Goal: Information Seeking & Learning: Stay updated

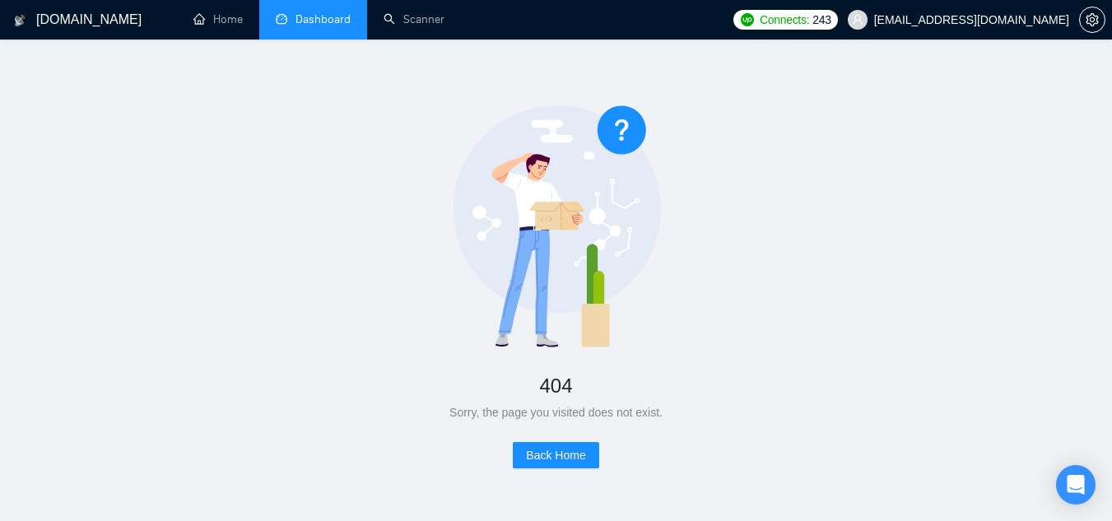
click at [315, 26] on link "Dashboard" at bounding box center [313, 19] width 75 height 14
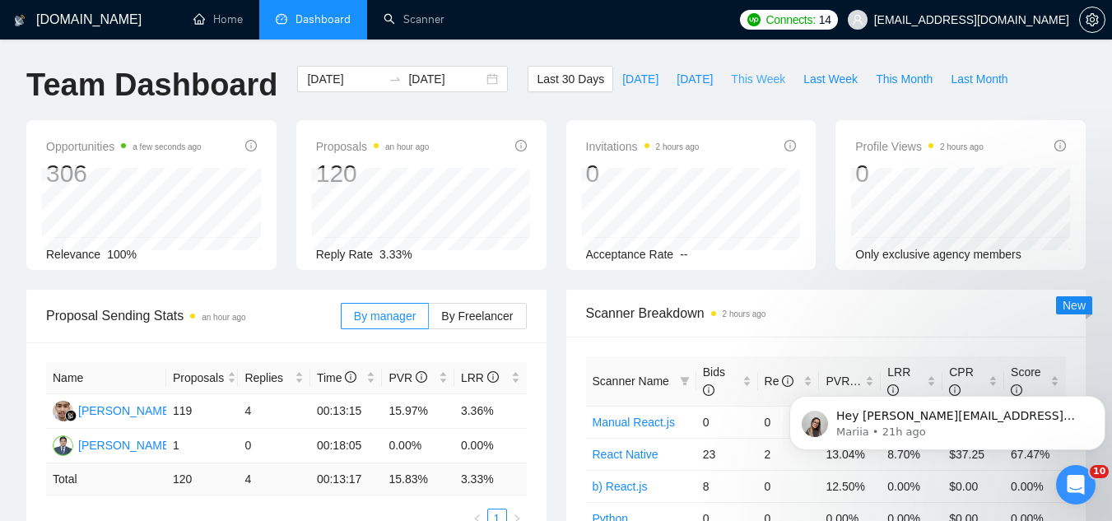
click at [750, 81] on span "This Week" at bounding box center [758, 79] width 54 height 18
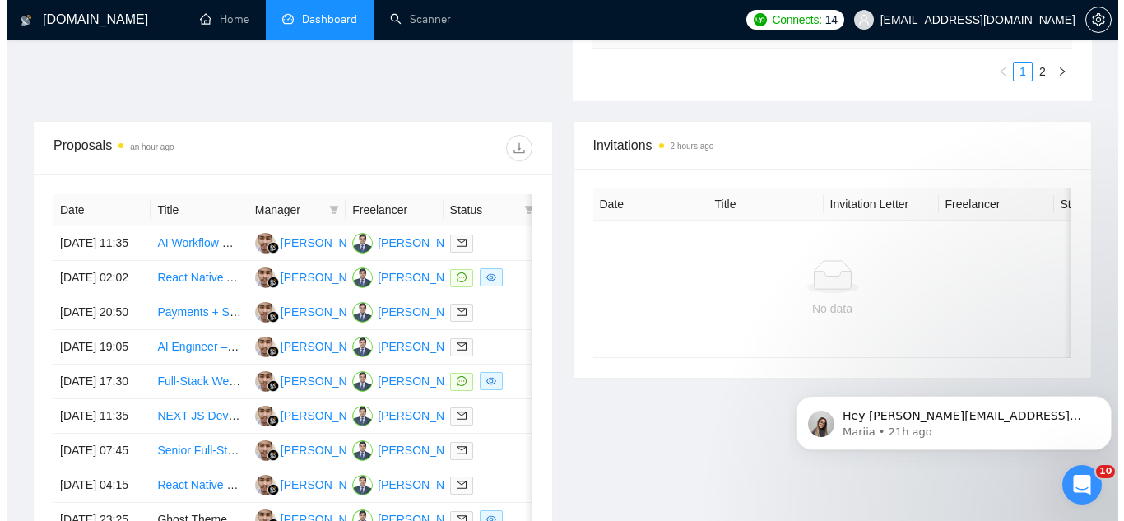
scroll to position [576, 0]
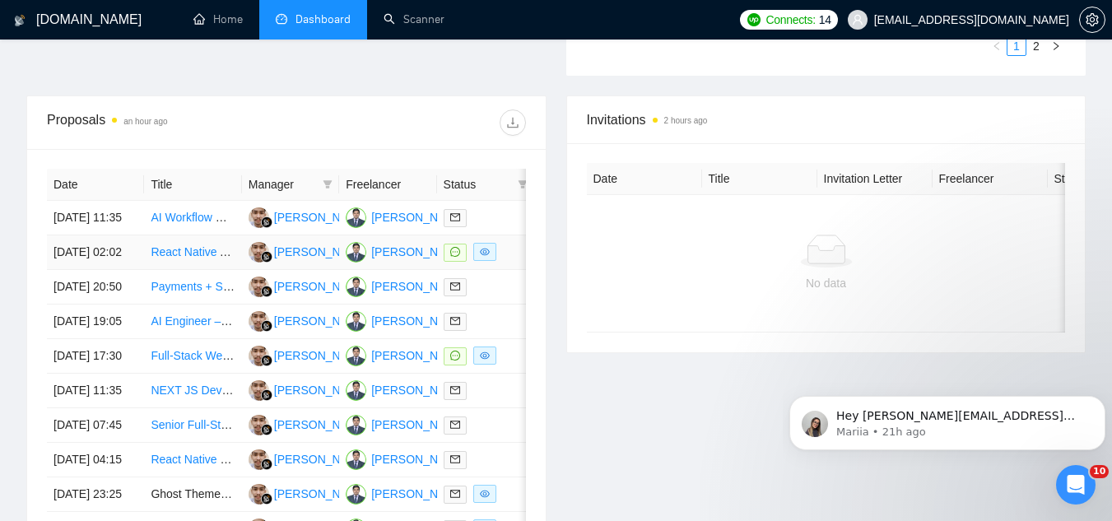
click at [198, 270] on td "React Native App Development (Figma available) - URGENT" at bounding box center [192, 252] width 97 height 35
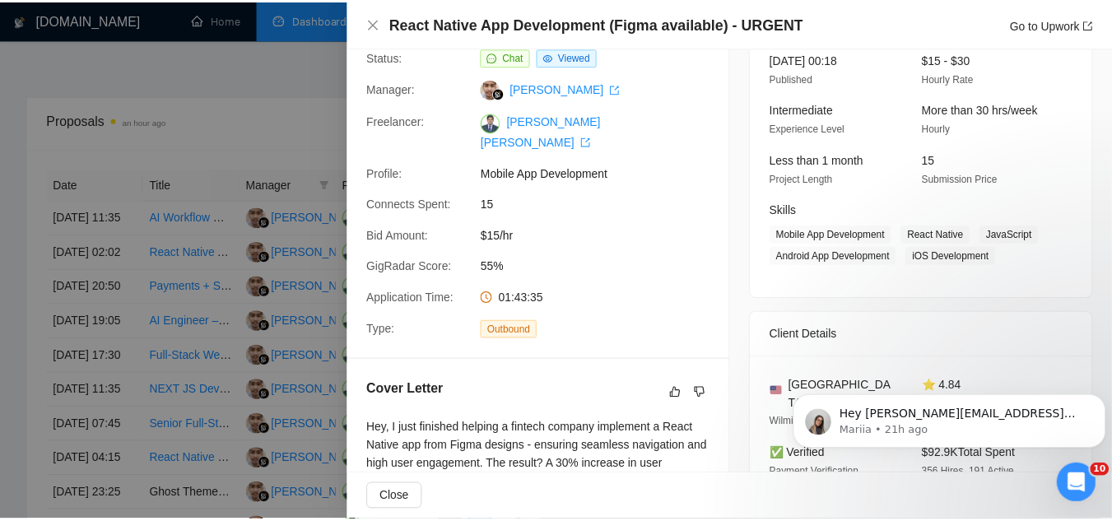
scroll to position [411, 0]
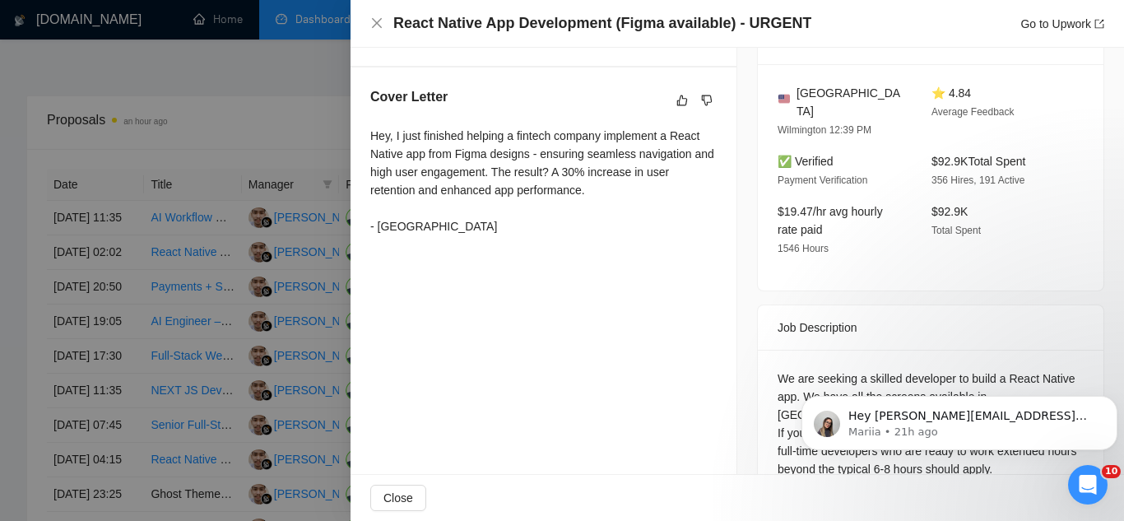
click at [303, 105] on div at bounding box center [562, 260] width 1124 height 521
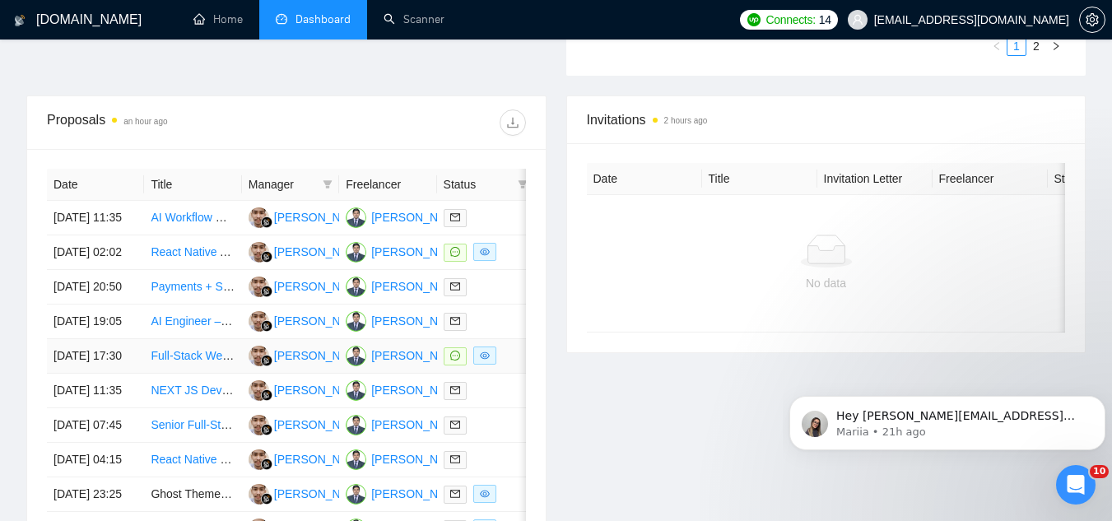
click at [201, 374] on td "Full-Stack Web Developer for Creative Workflow Platform (MVP Build)" at bounding box center [192, 356] width 97 height 35
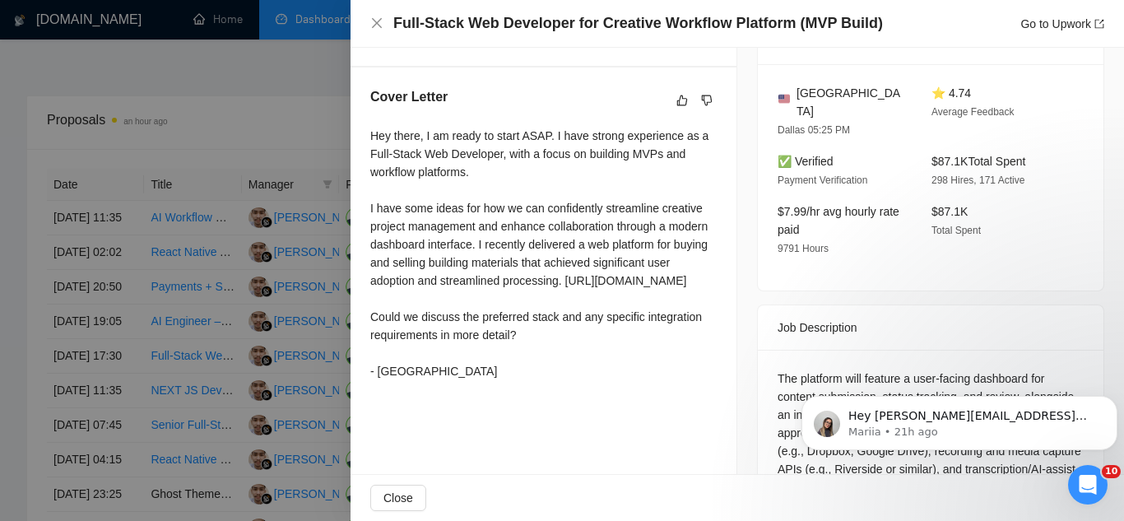
click at [254, 121] on div at bounding box center [562, 260] width 1124 height 521
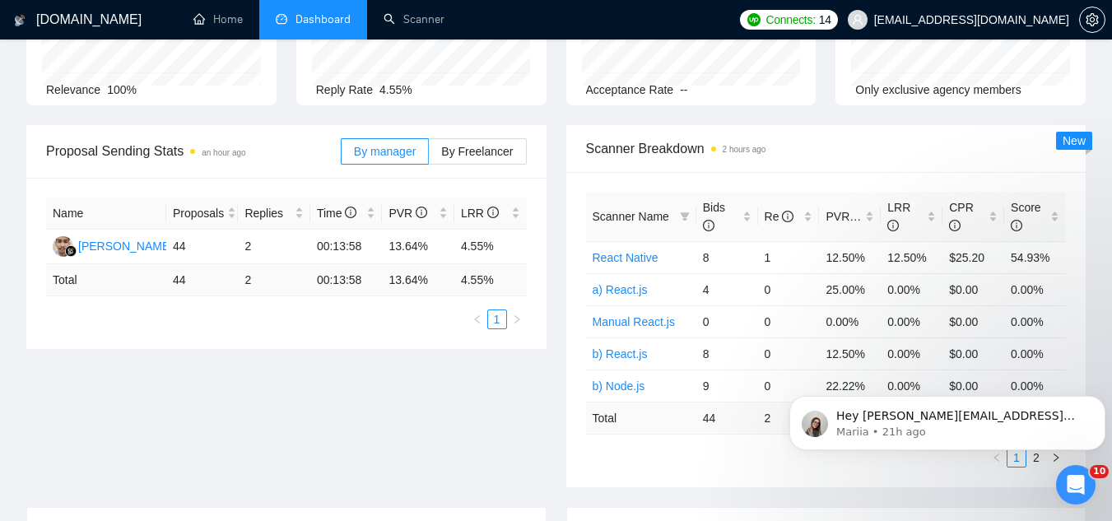
scroll to position [0, 0]
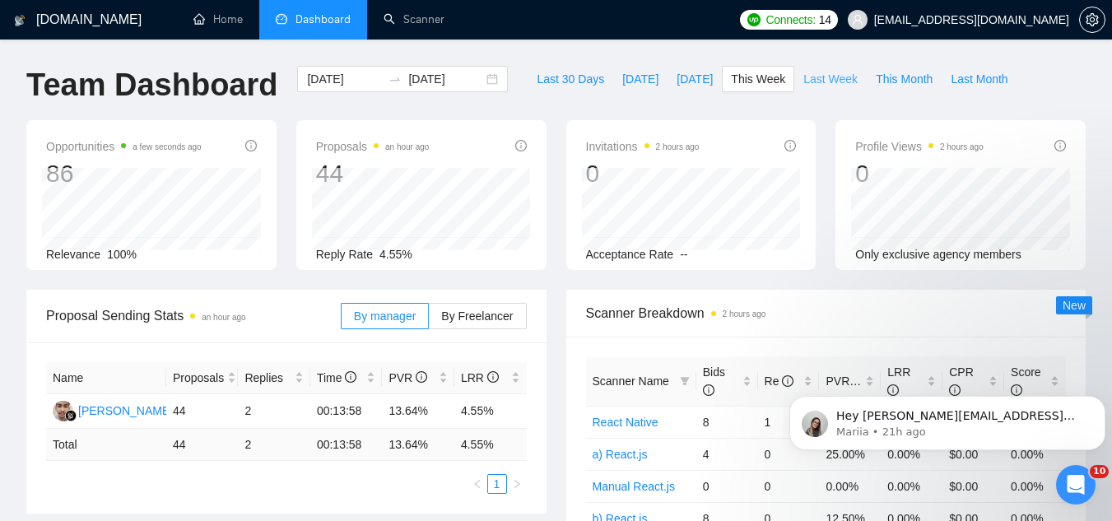
click at [840, 80] on button "Last Week" at bounding box center [830, 79] width 72 height 26
type input "[DATE]"
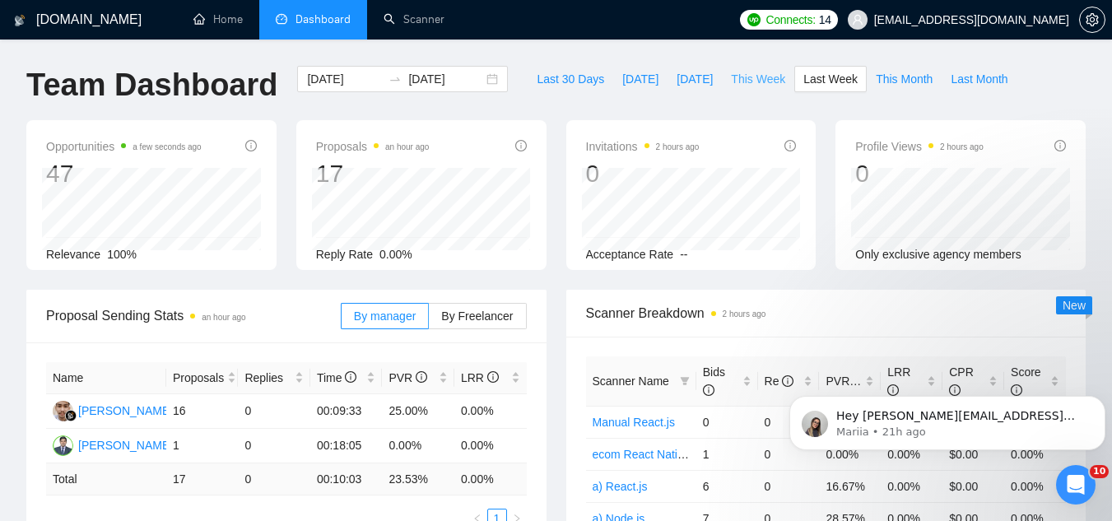
click at [734, 80] on span "This Week" at bounding box center [758, 79] width 54 height 18
type input "[DATE]"
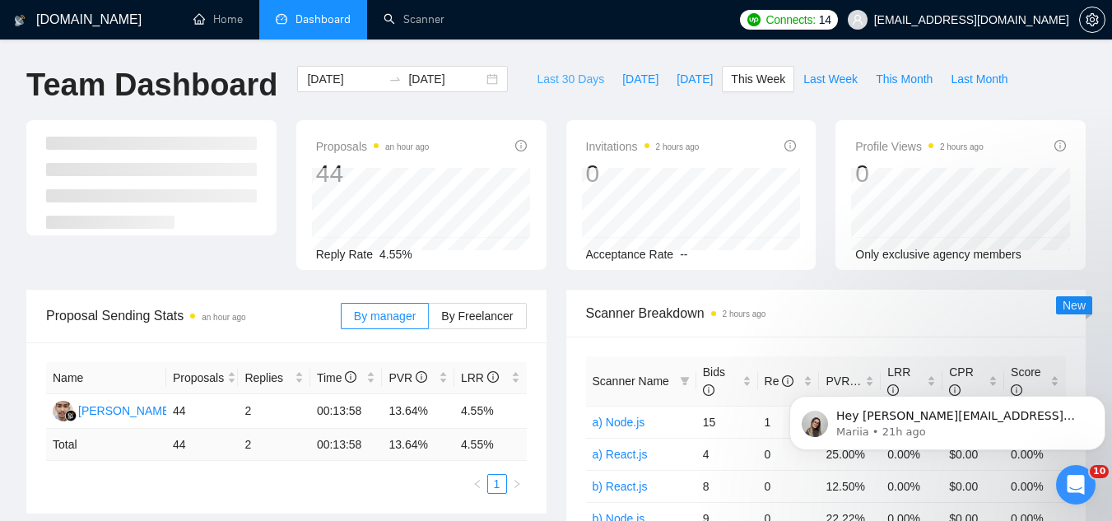
click at [580, 83] on span "Last 30 Days" at bounding box center [570, 79] width 67 height 18
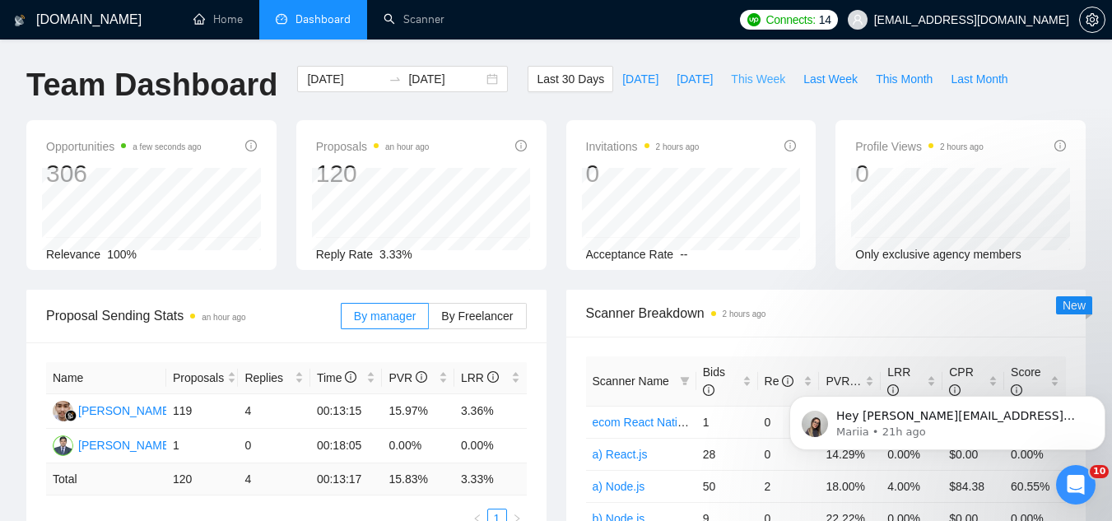
click at [740, 79] on span "This Week" at bounding box center [758, 79] width 54 height 18
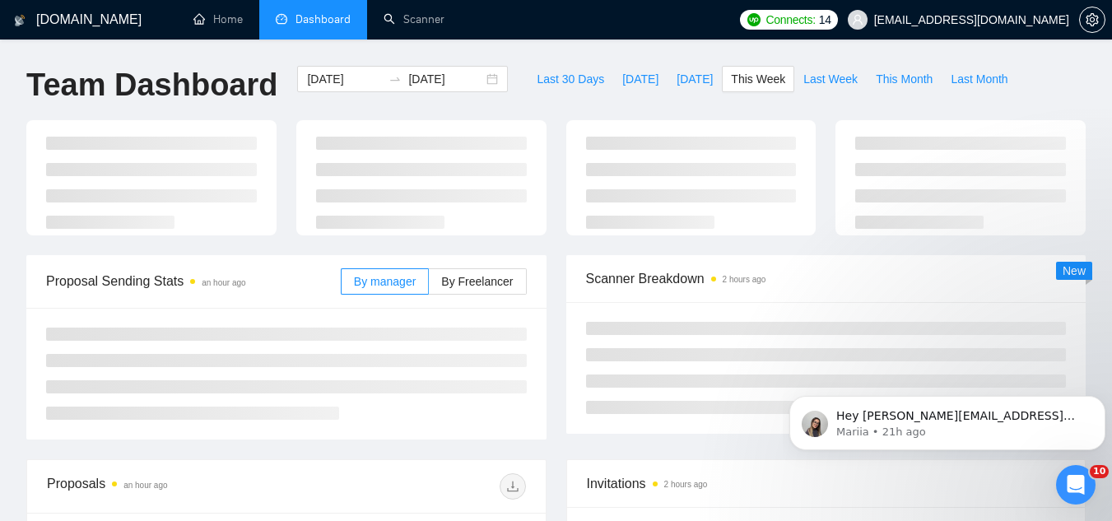
type input "[DATE]"
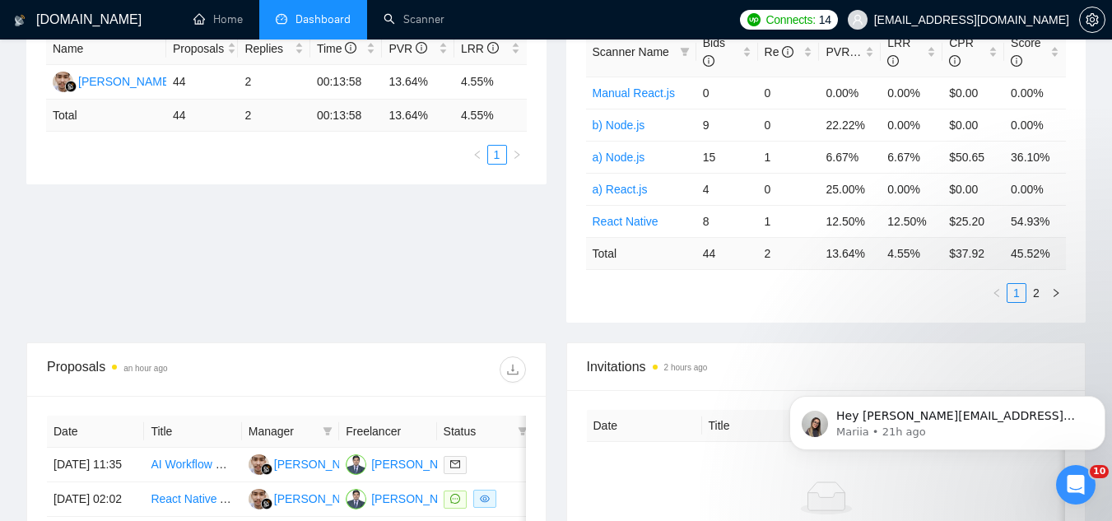
scroll to position [658, 0]
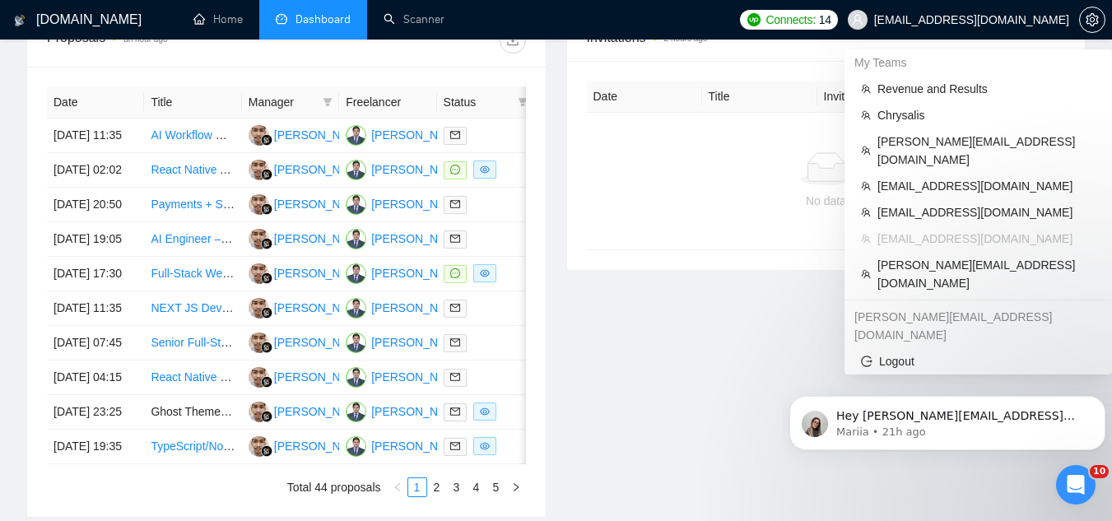
click at [932, 20] on span "[EMAIL_ADDRESS][DOMAIN_NAME]" at bounding box center [971, 20] width 195 height 0
click at [962, 124] on li "Chrysalis" at bounding box center [978, 115] width 254 height 26
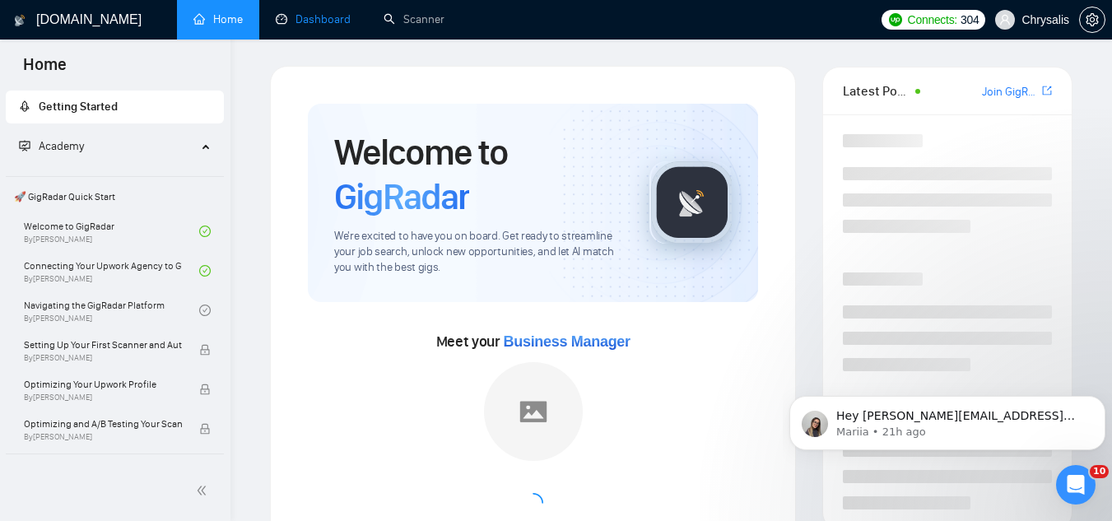
click at [328, 15] on link "Dashboard" at bounding box center [313, 19] width 75 height 14
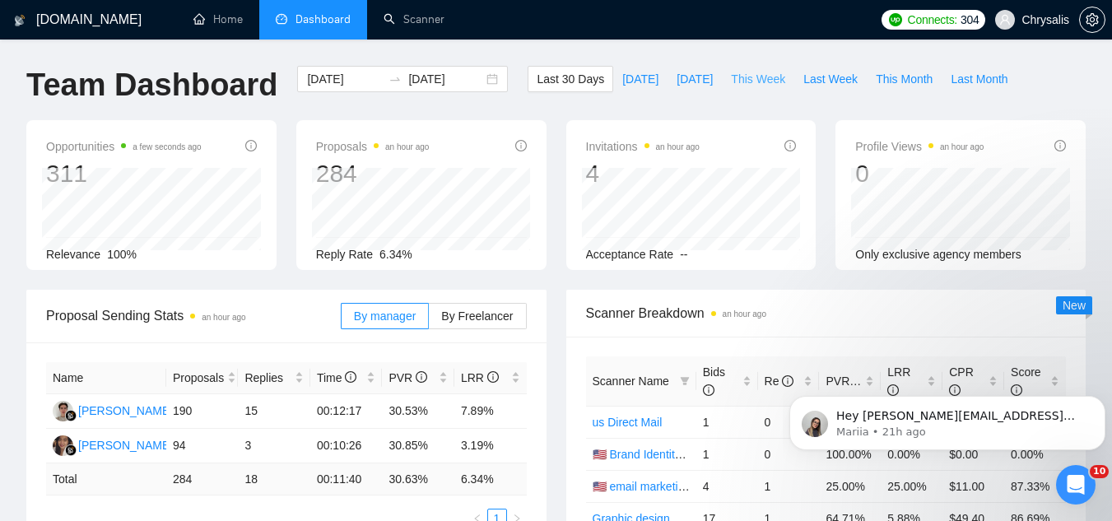
click at [740, 83] on span "This Week" at bounding box center [758, 79] width 54 height 18
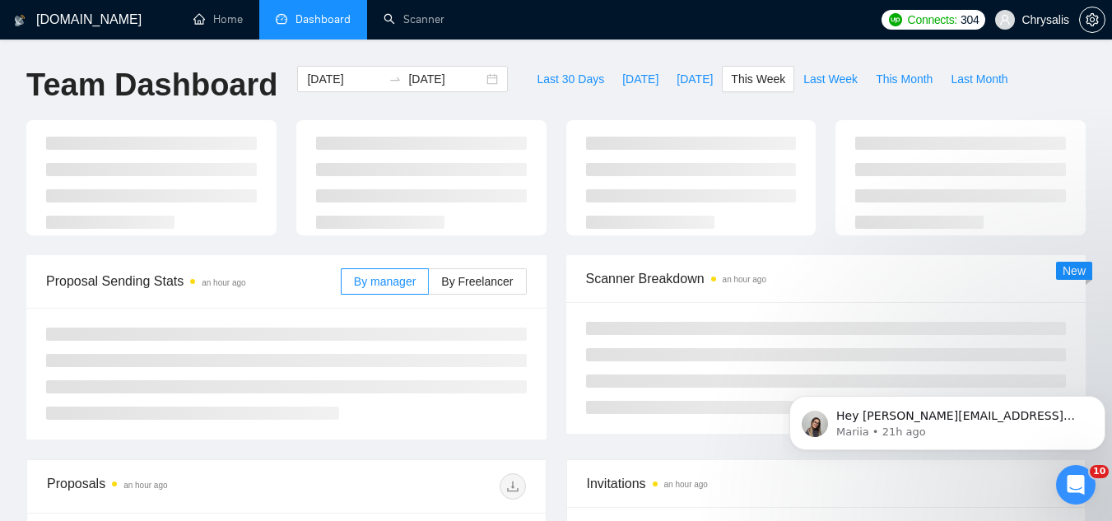
type input "[DATE]"
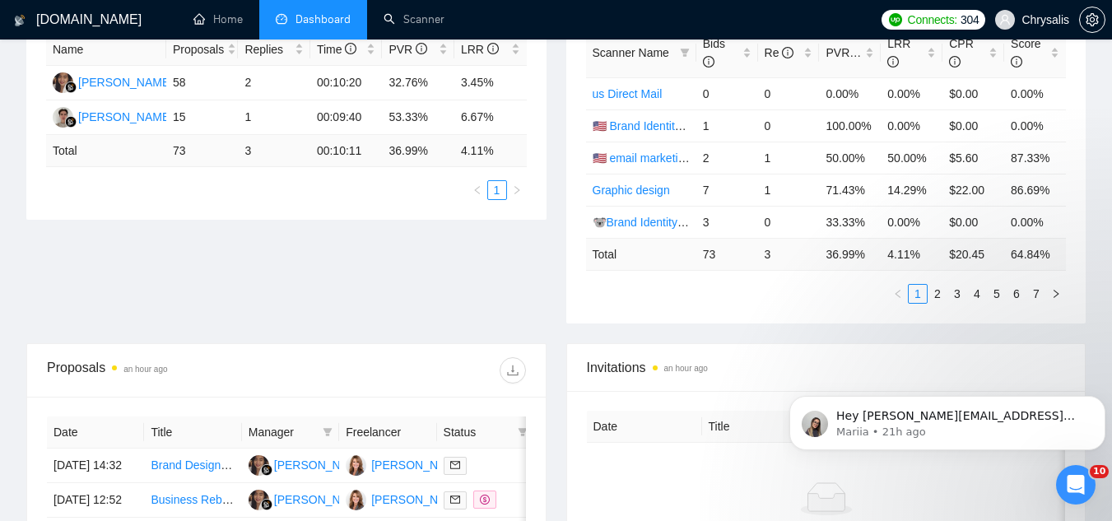
scroll to position [329, 0]
